Goal: Browse casually

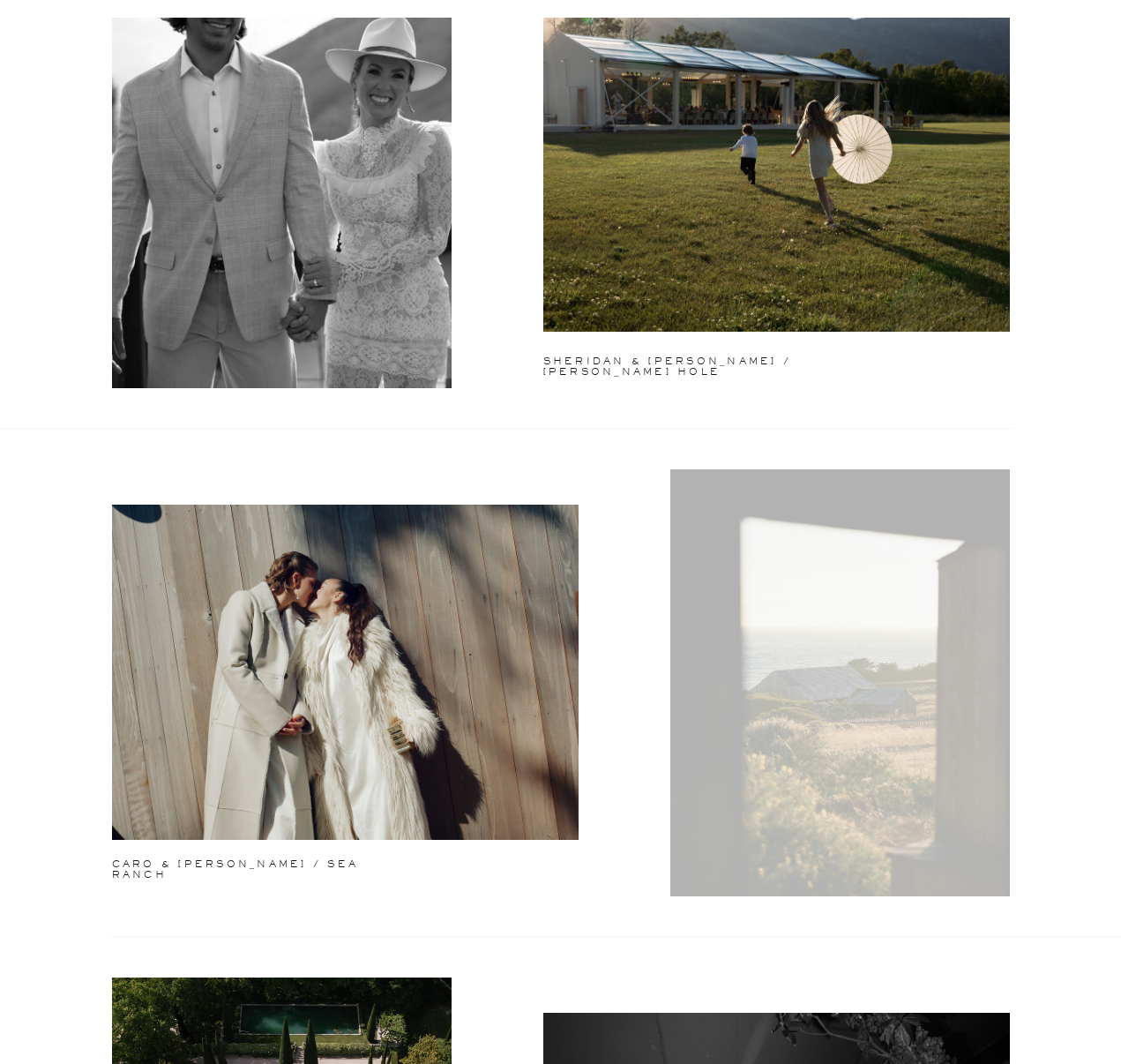
scroll to position [1189, 0]
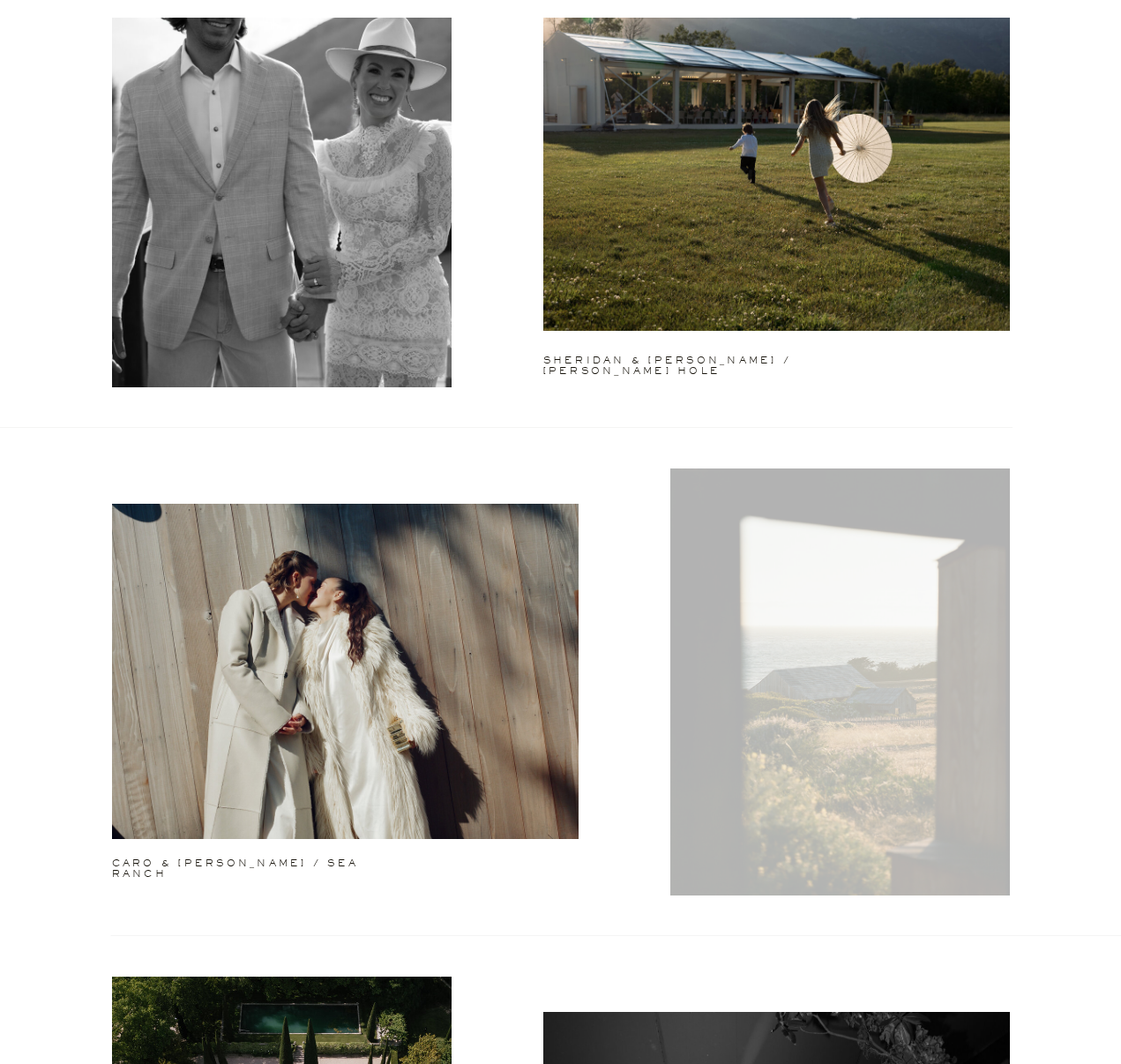
click at [779, 592] on div at bounding box center [840, 682] width 340 height 427
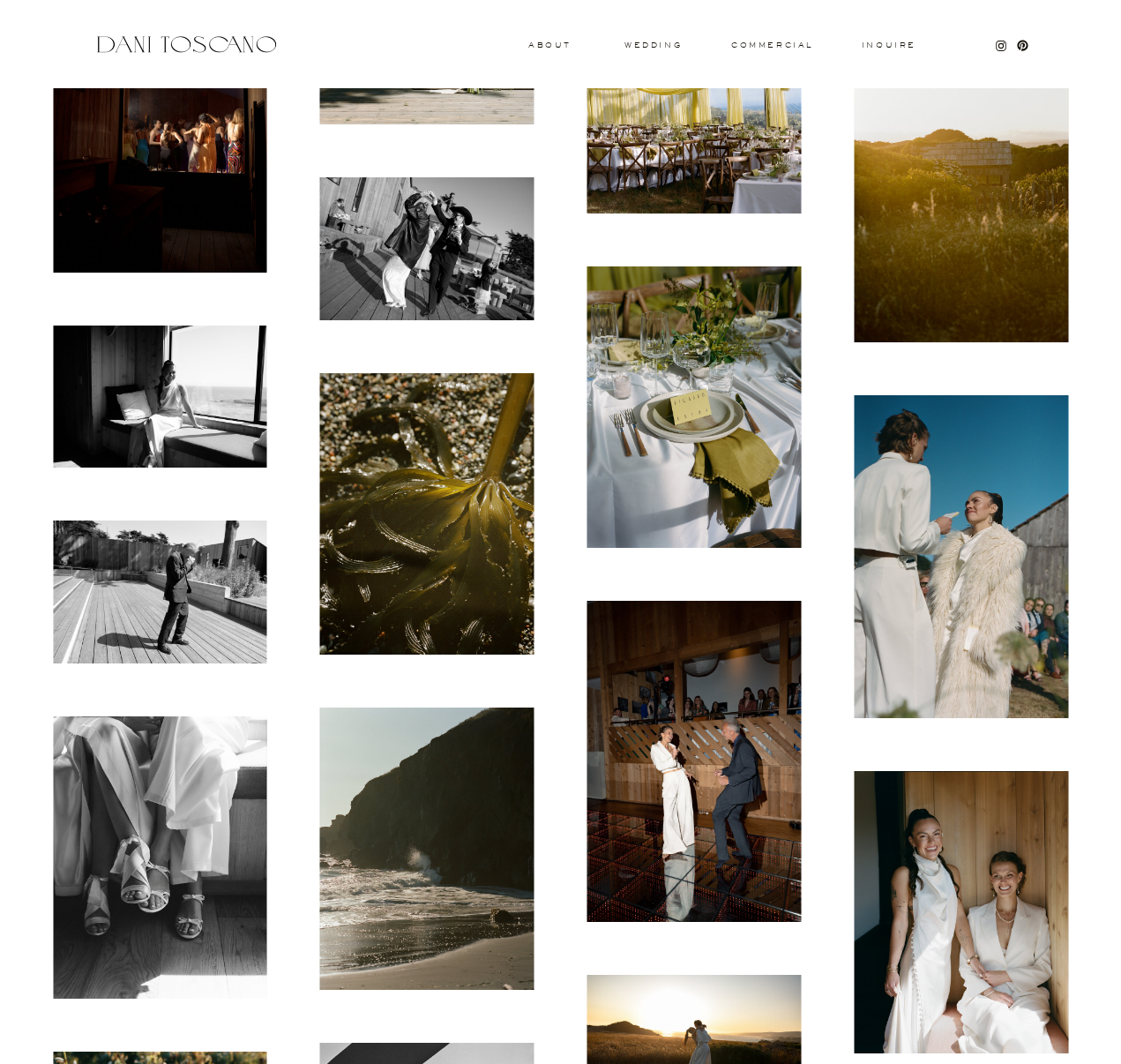
scroll to position [2546, 0]
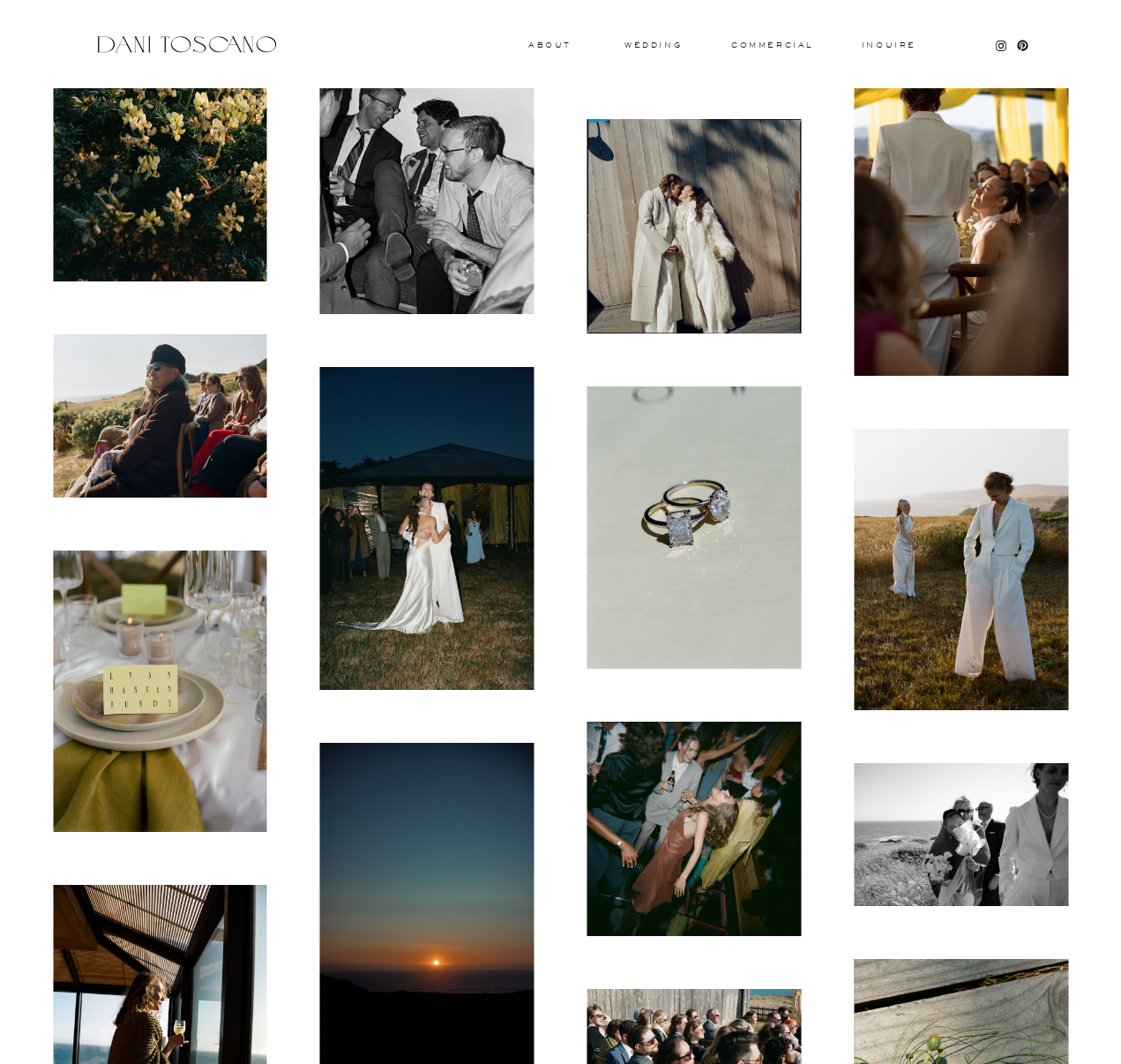
click at [1031, 587] on img at bounding box center [961, 569] width 214 height 282
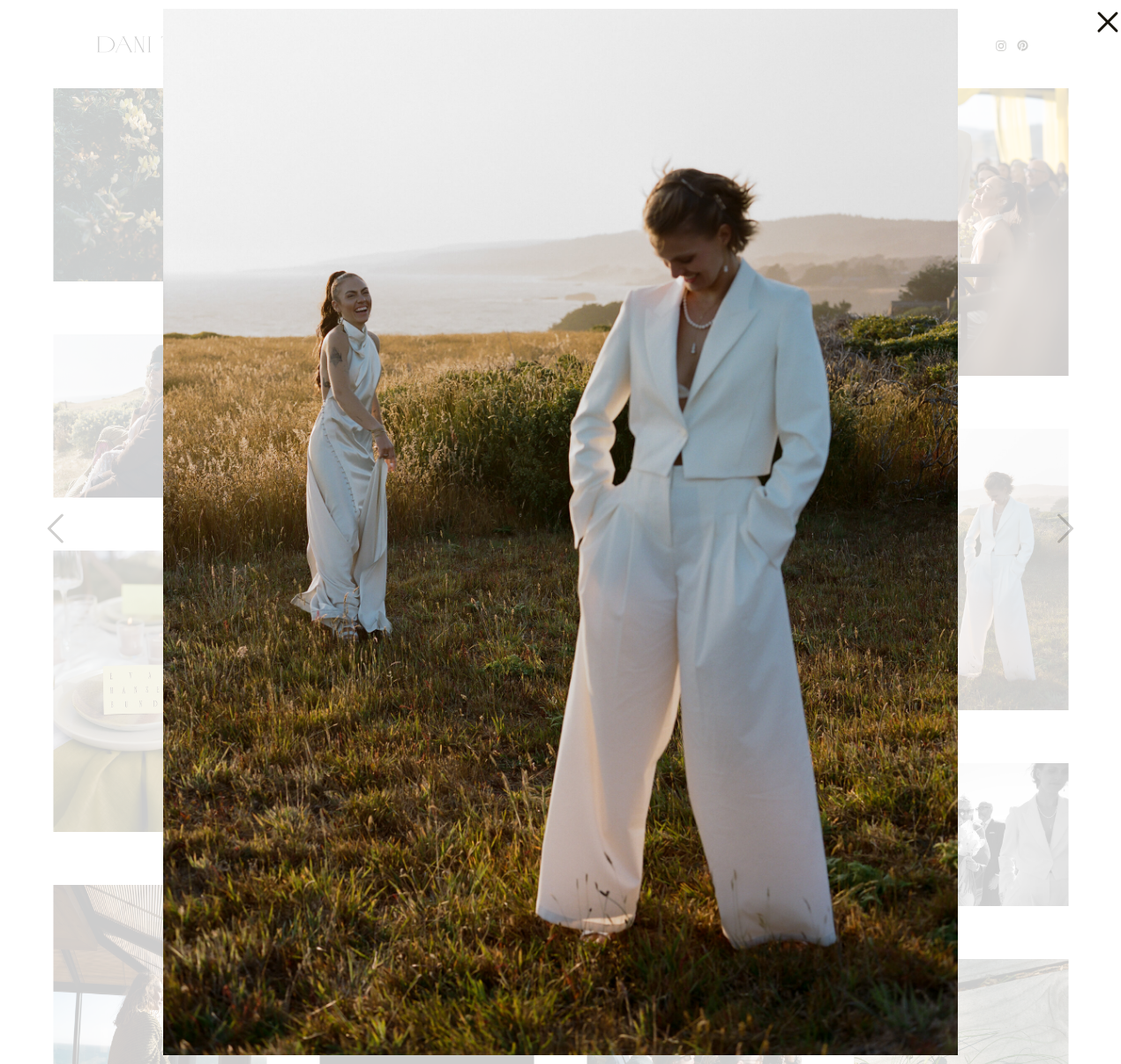
click at [1053, 418] on div at bounding box center [560, 532] width 1121 height 1064
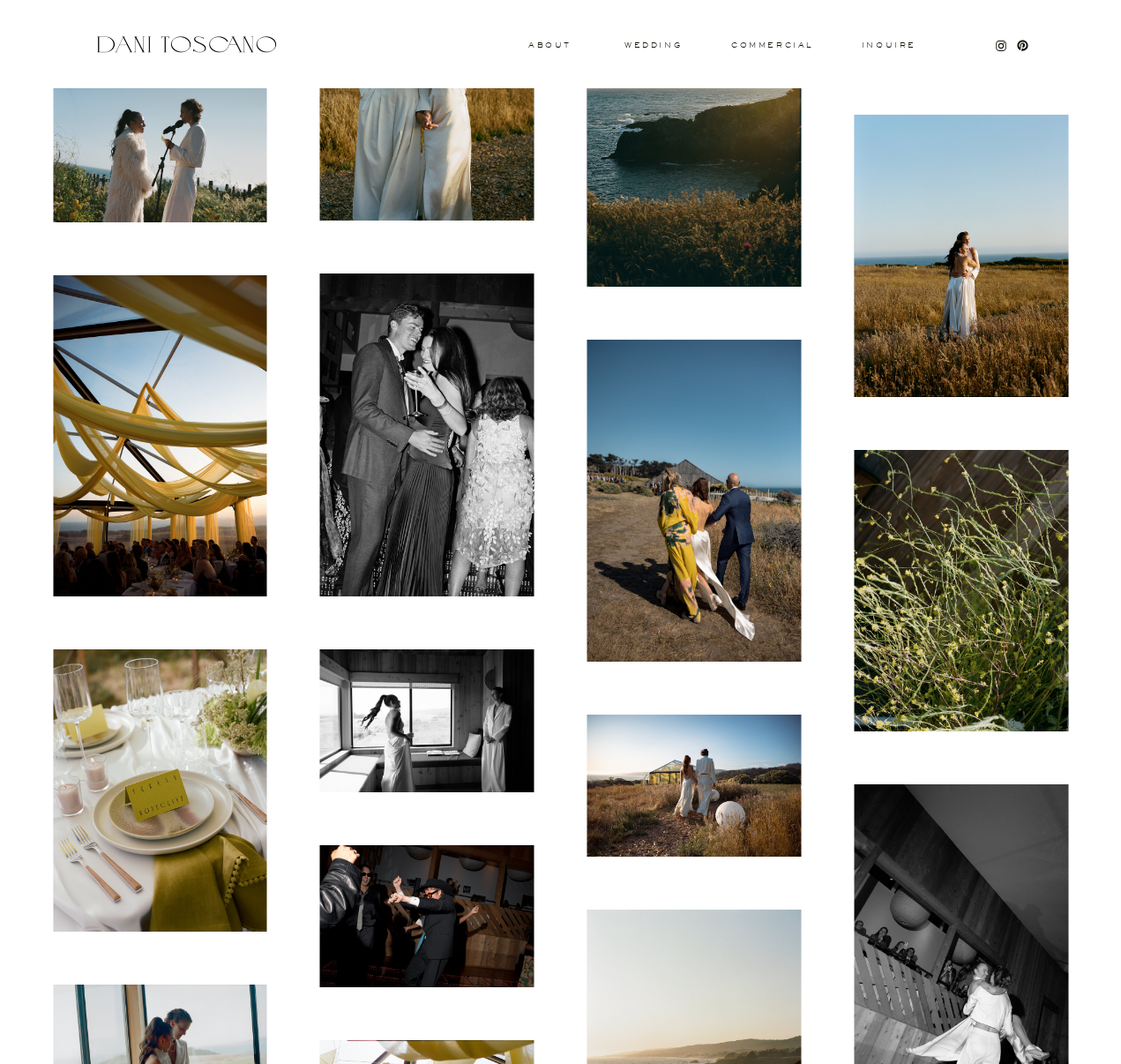
scroll to position [4030, 0]
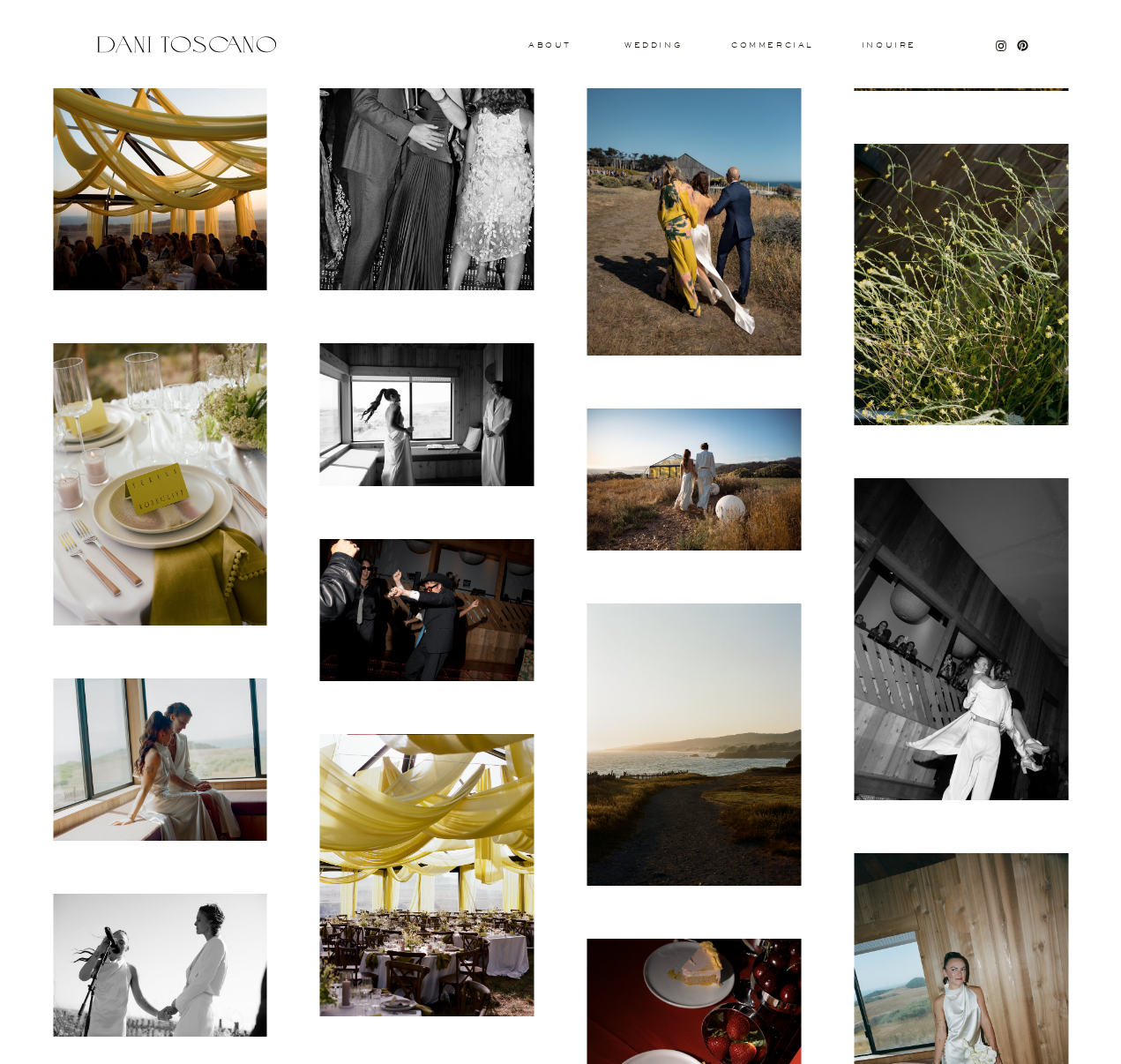
click at [679, 274] on img at bounding box center [694, 194] width 214 height 321
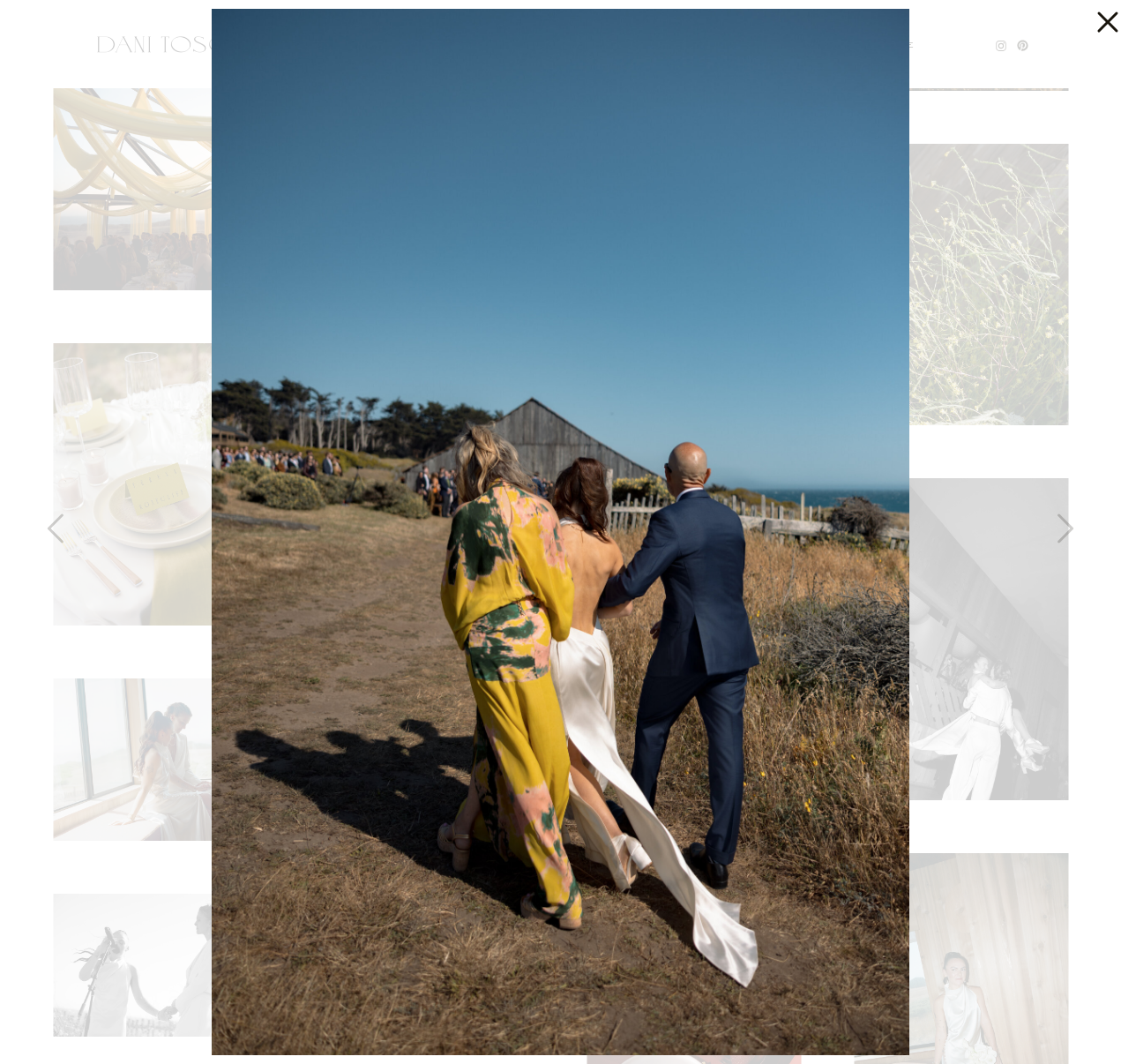
click at [986, 586] on div at bounding box center [560, 532] width 1121 height 1064
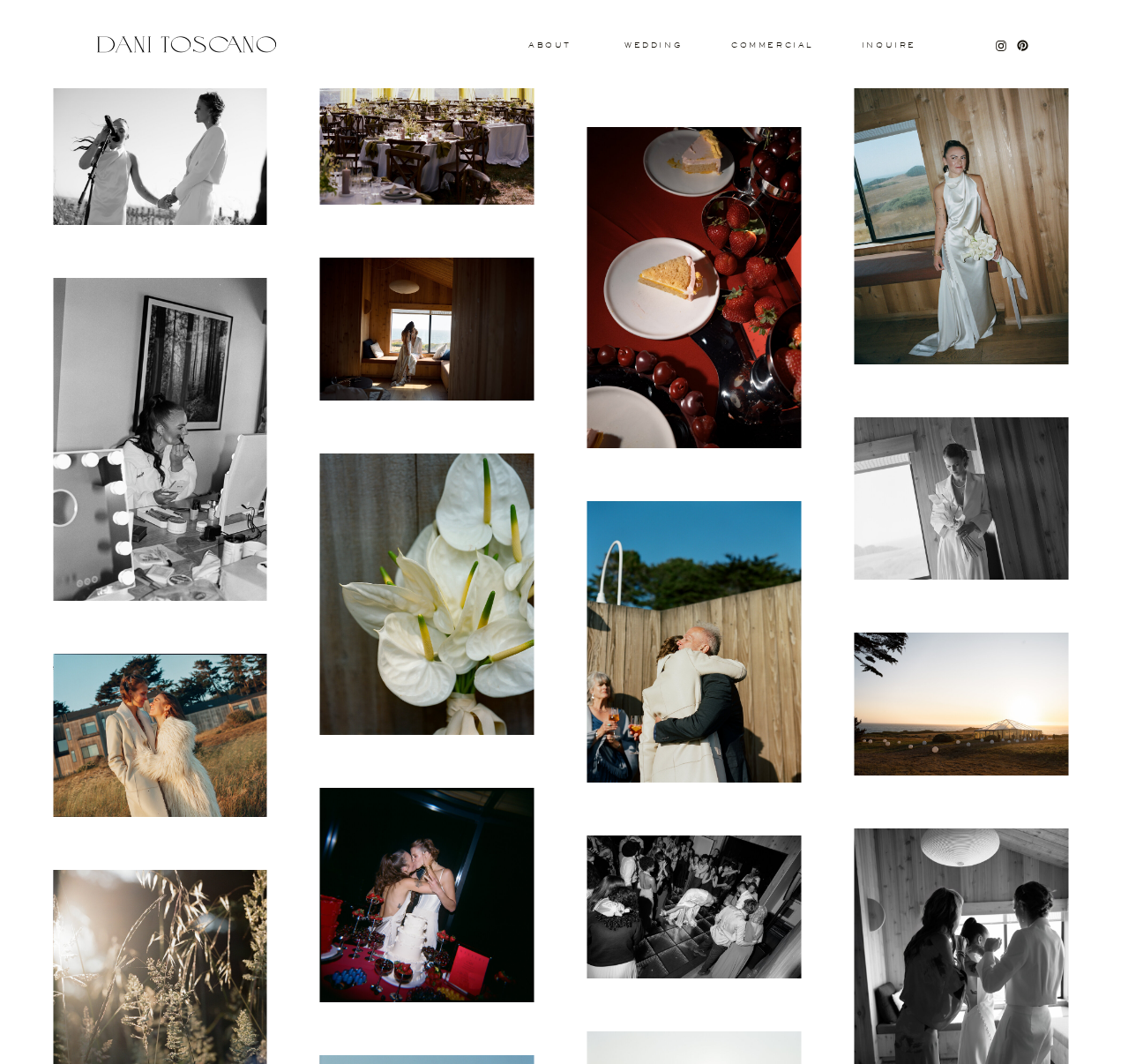
scroll to position [5134, 0]
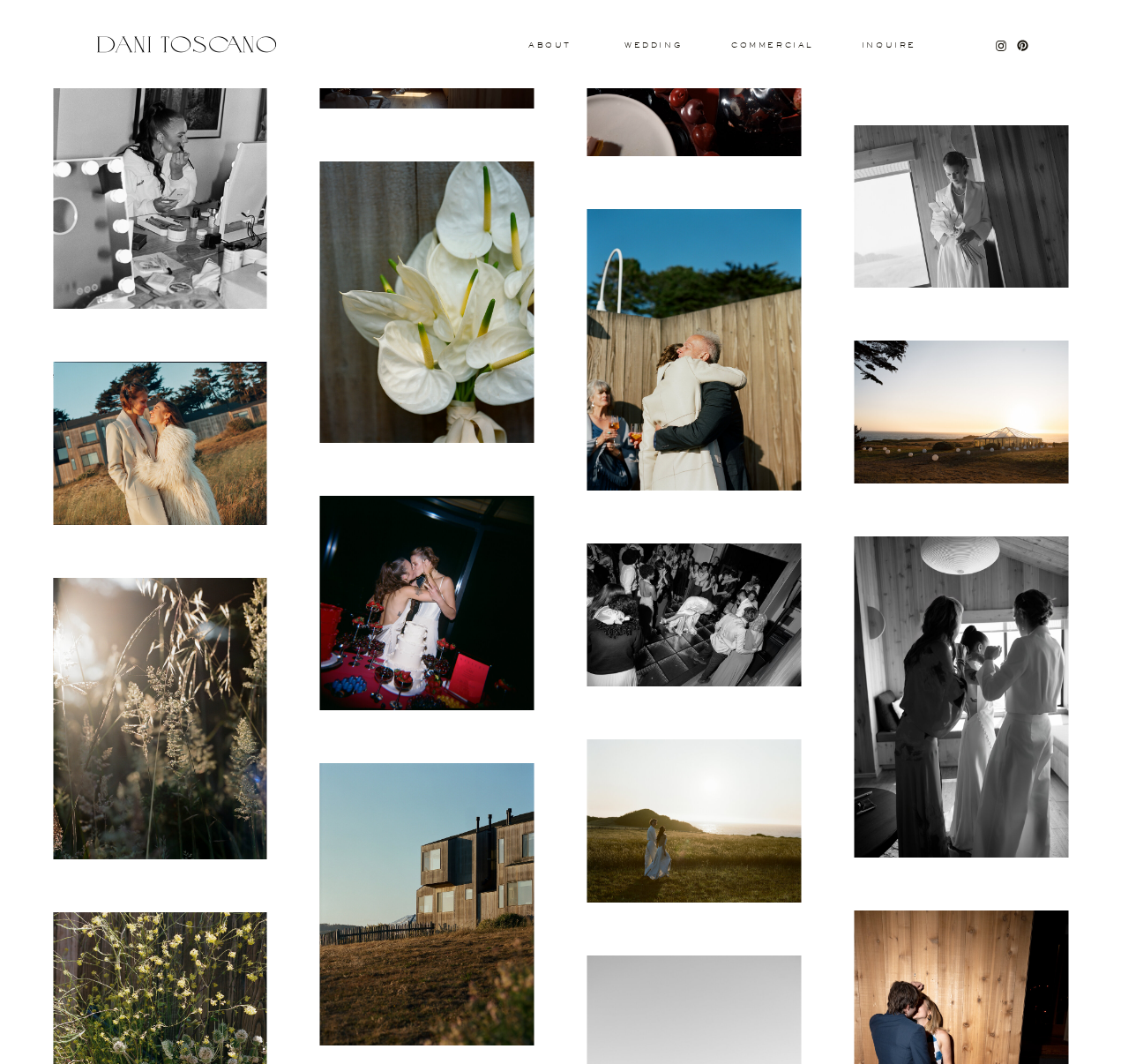
click at [687, 792] on img at bounding box center [694, 820] width 214 height 162
